Goal: Information Seeking & Learning: Learn about a topic

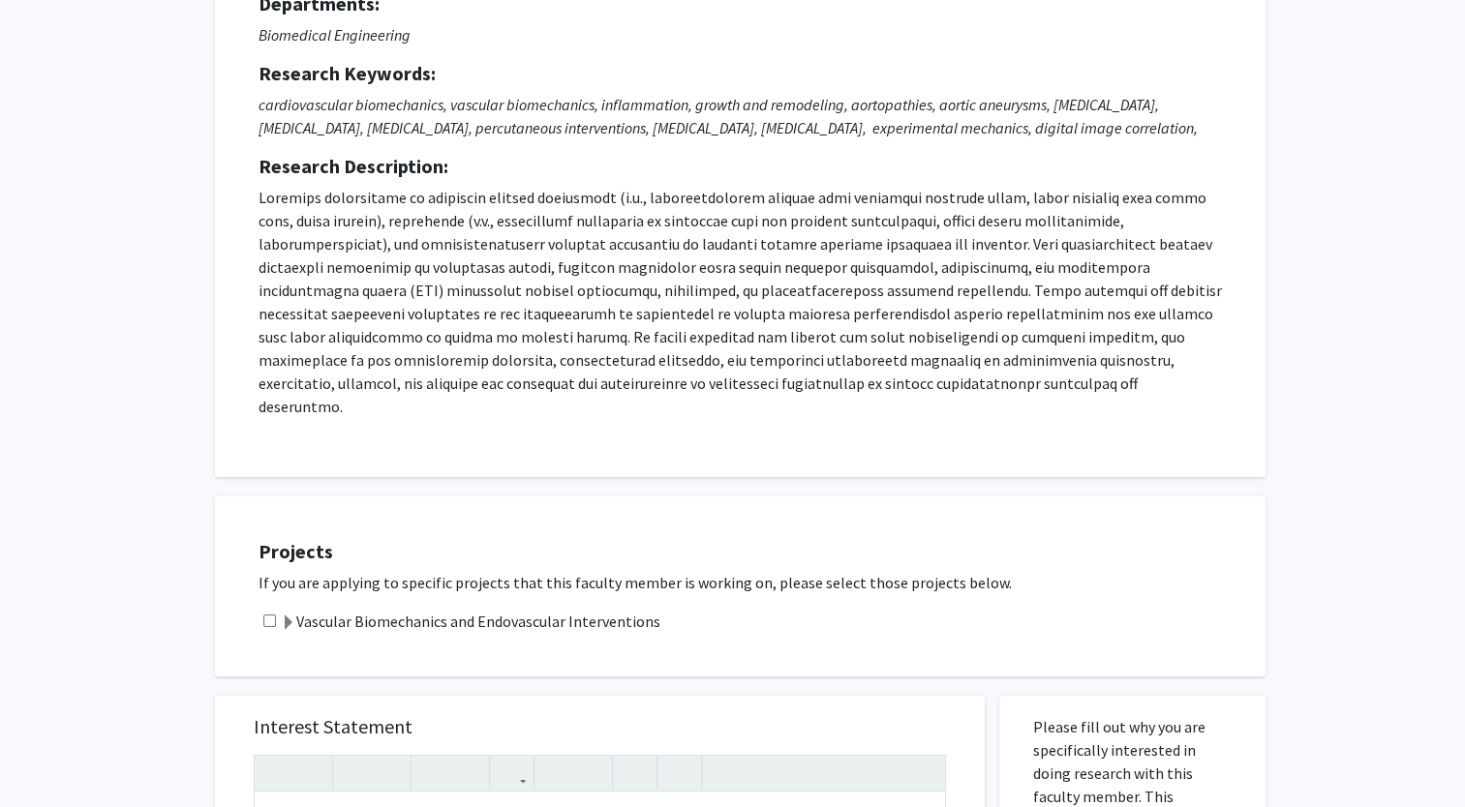
scroll to position [178, 0]
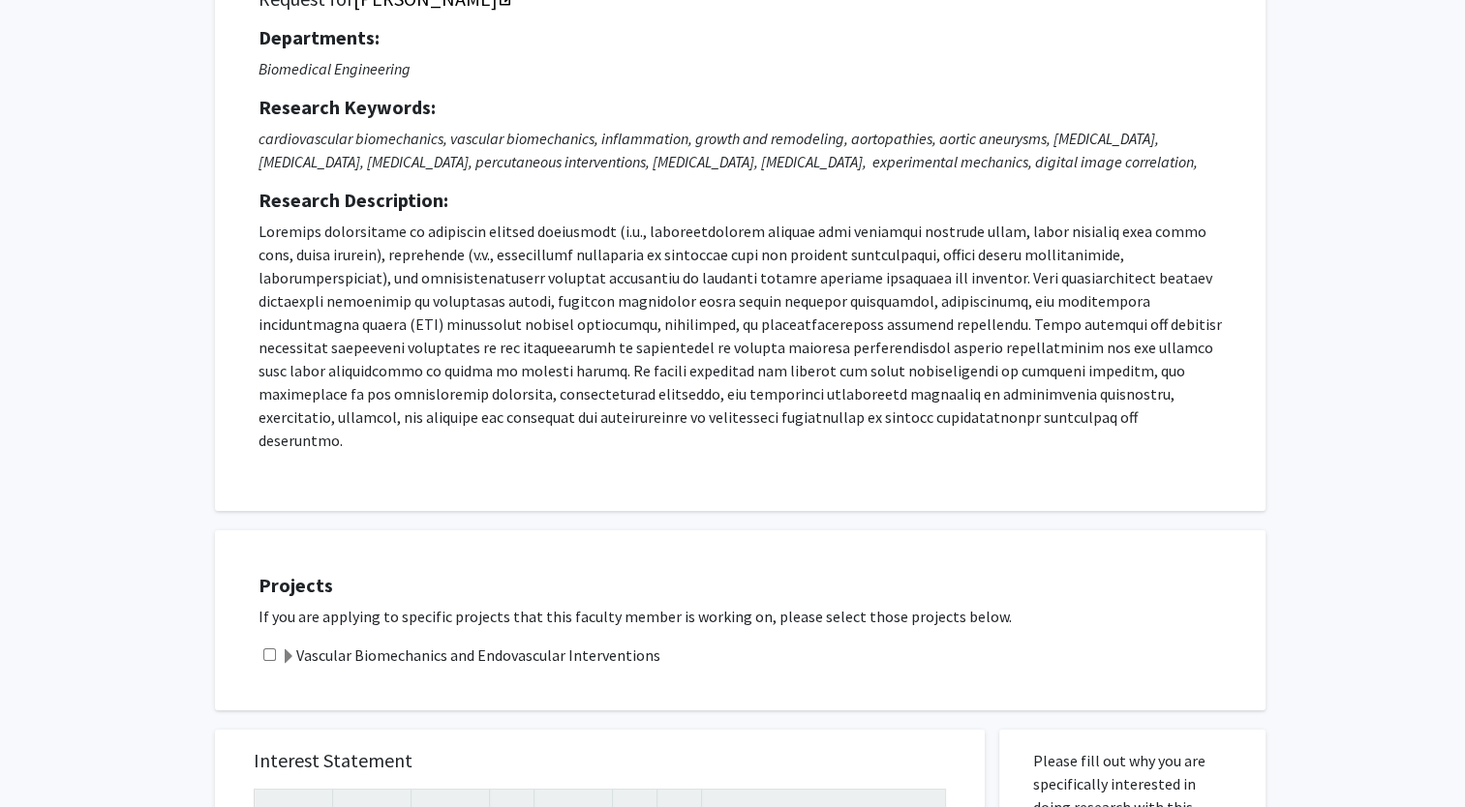
drag, startPoint x: 692, startPoint y: 623, endPoint x: 215, endPoint y: 110, distance: 700.1
click at [215, 110] on div "All Requests Request for [PERSON_NAME] Request for [PERSON_NAME] Departments: B…" at bounding box center [732, 762] width 1065 height 1712
copy div "Loremips Dolorsit: ametconsectetu adipiscingel, seddoeiu temporincidi, utlabore…"
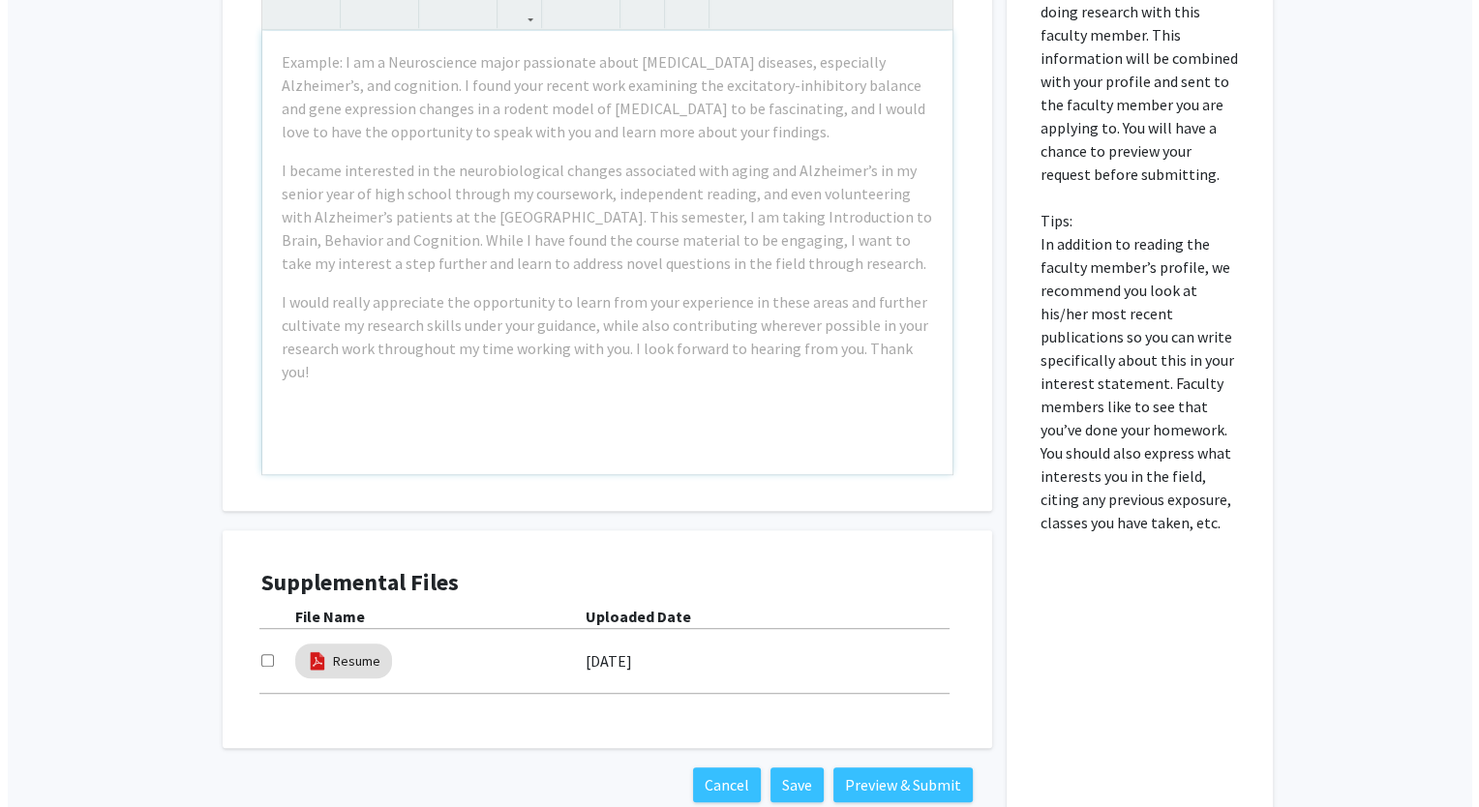
scroll to position [972, 0]
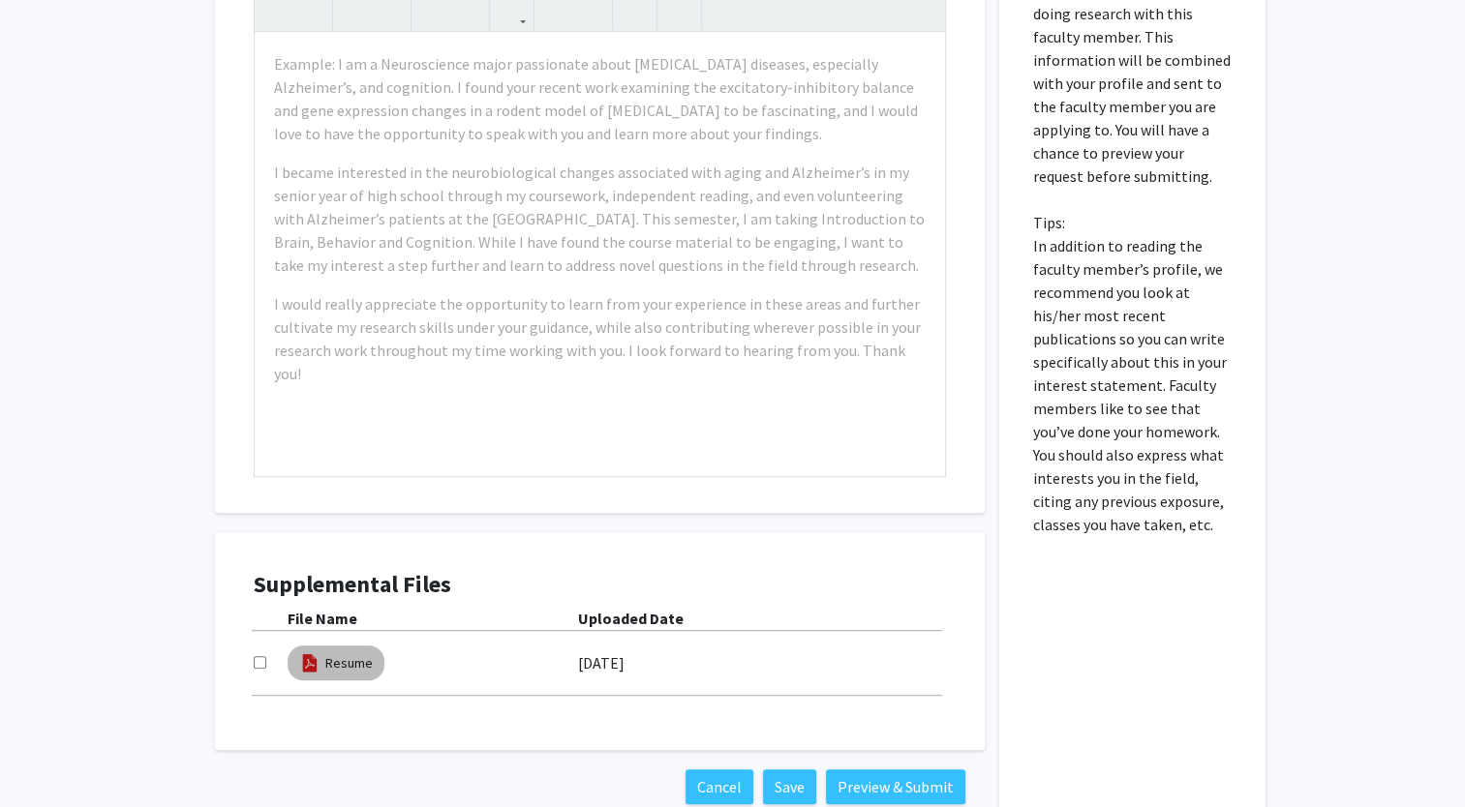
click at [314, 653] on img at bounding box center [309, 663] width 21 height 21
click at [350, 654] on link "Resume" at bounding box center [348, 664] width 47 height 20
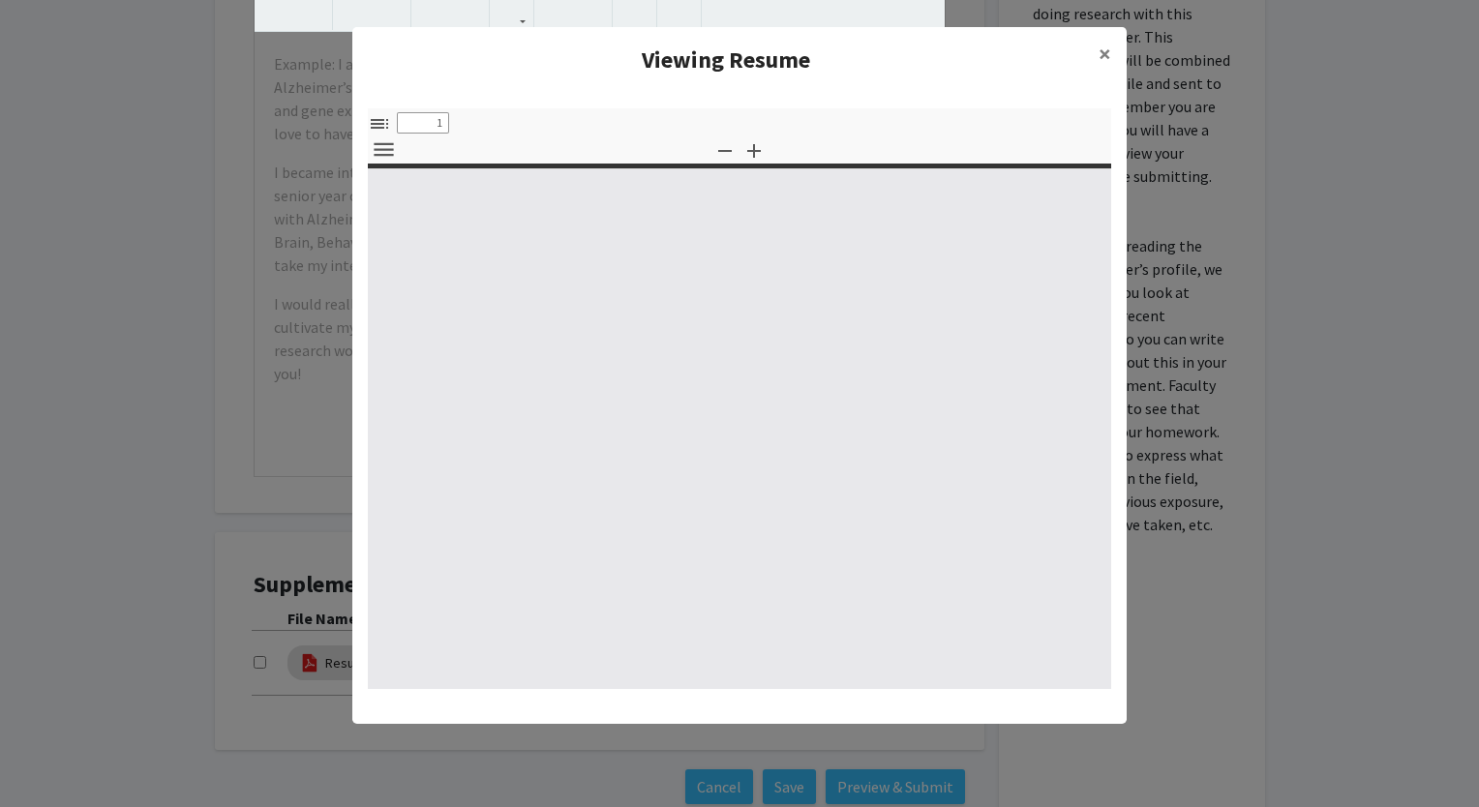
select select "custom"
type input "0"
select select "custom"
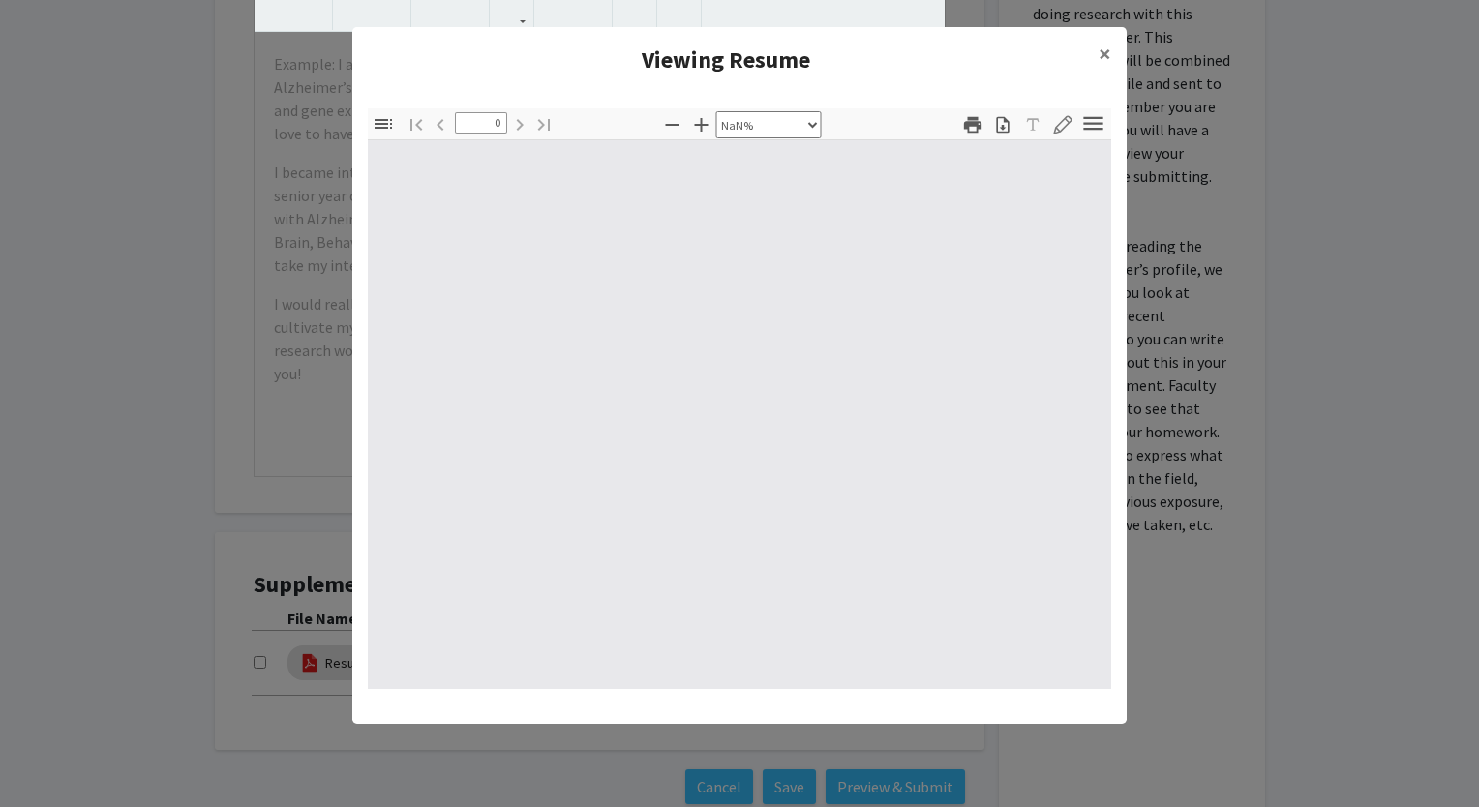
type input "1"
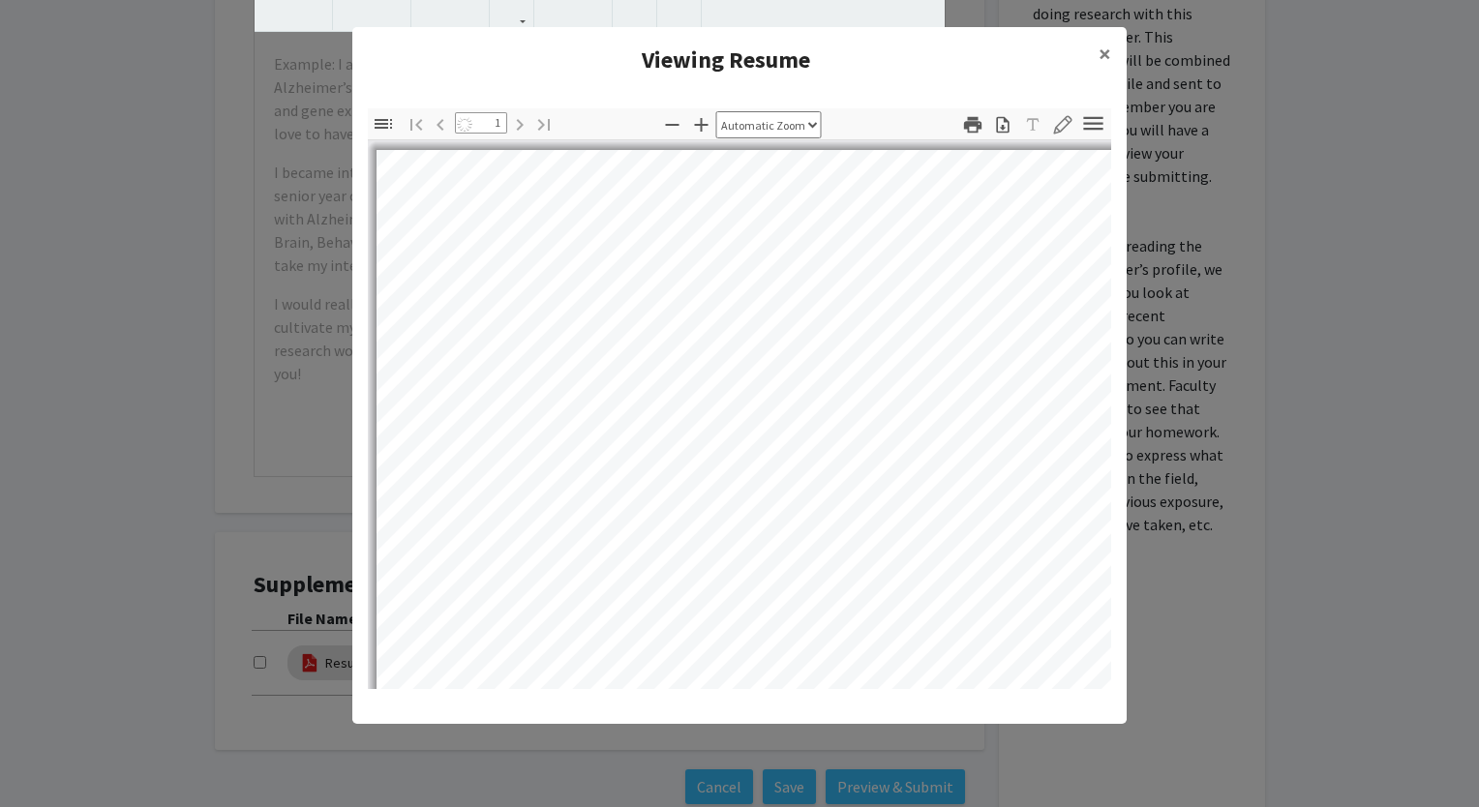
select select "auto"
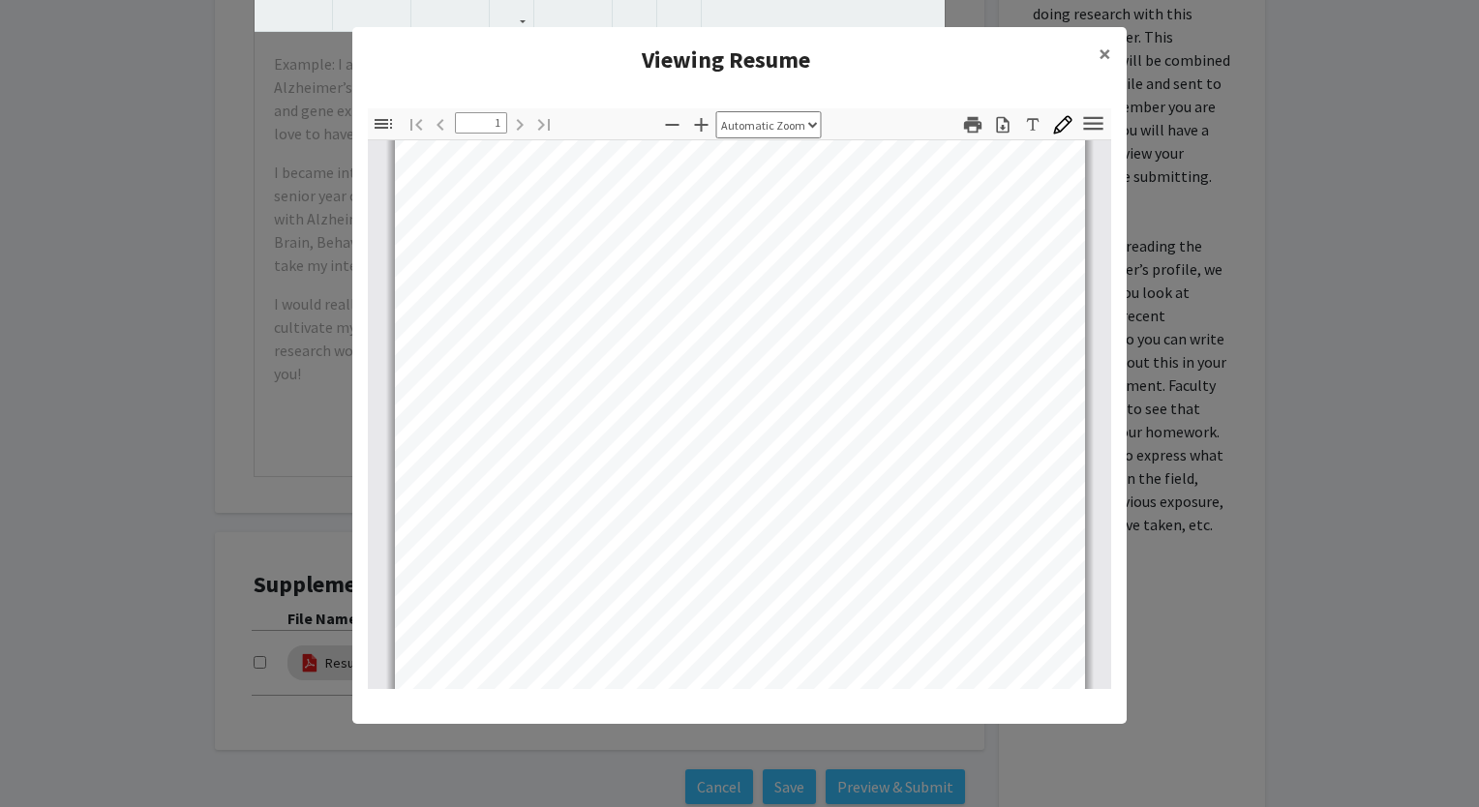
scroll to position [0, 0]
